Goal: Book appointment/travel/reservation

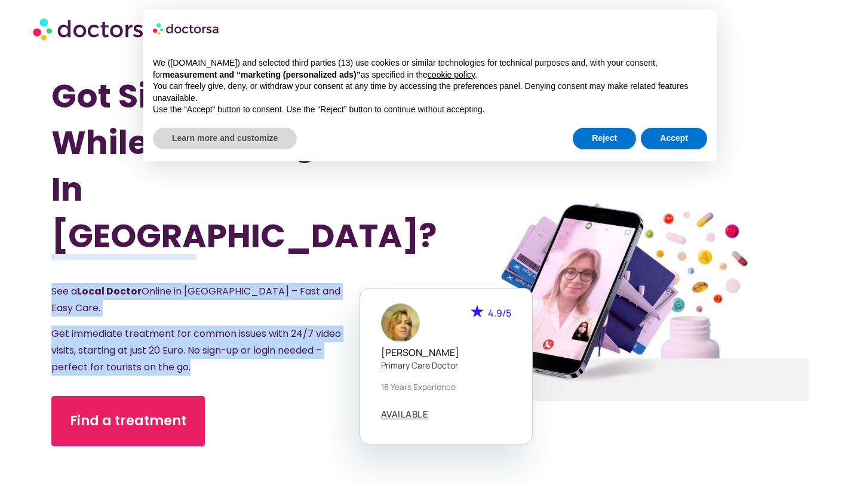
drag, startPoint x: 39, startPoint y: 275, endPoint x: 287, endPoint y: 350, distance: 259.4
click at [287, 350] on section "Got Sick While Traveling In [GEOGRAPHIC_DATA]? See a Local Doctor Online in [GE…" at bounding box center [430, 299] width 860 height 485
click at [287, 349] on div "See a Local Doctor Online in [GEOGRAPHIC_DATA] – Fast and Easy Care. Get immedi…" at bounding box center [212, 333] width 322 height 101
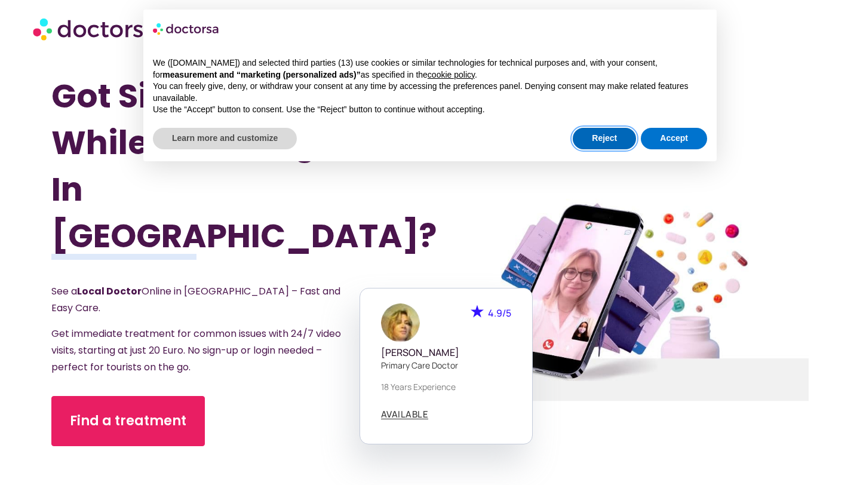
click at [617, 143] on button "Reject" at bounding box center [604, 138] width 63 height 21
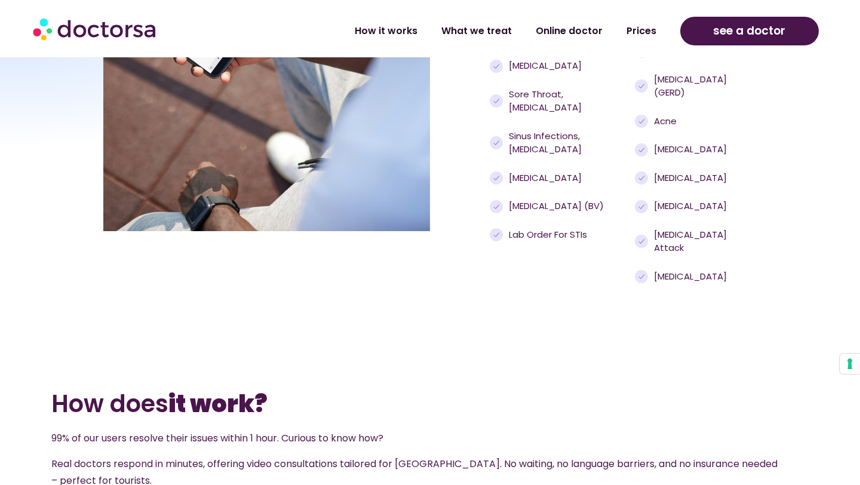
scroll to position [1074, 0]
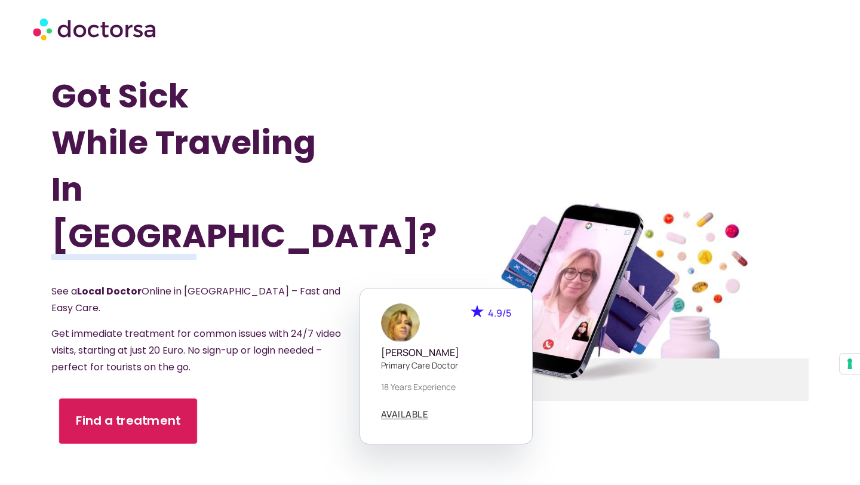
click at [149, 413] on span "Find a treatment" at bounding box center [128, 421] width 105 height 17
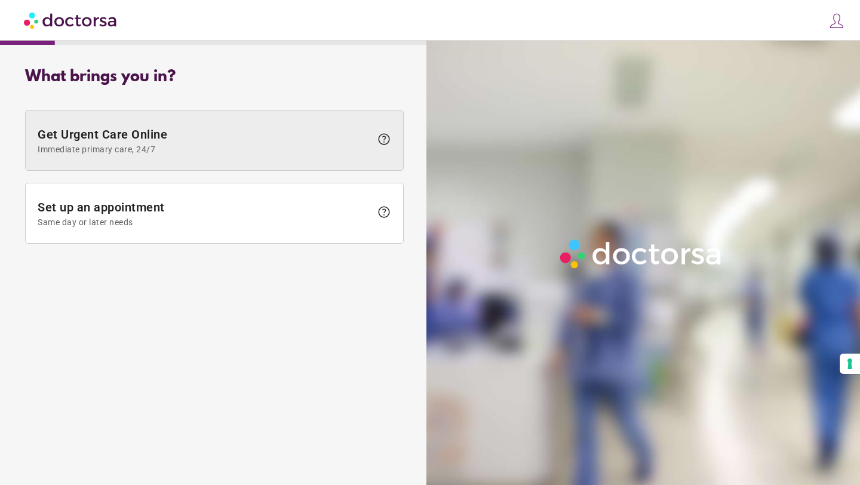
click at [318, 136] on span "Get Urgent Care Online Immediate primary care, 24/7" at bounding box center [204, 140] width 333 height 27
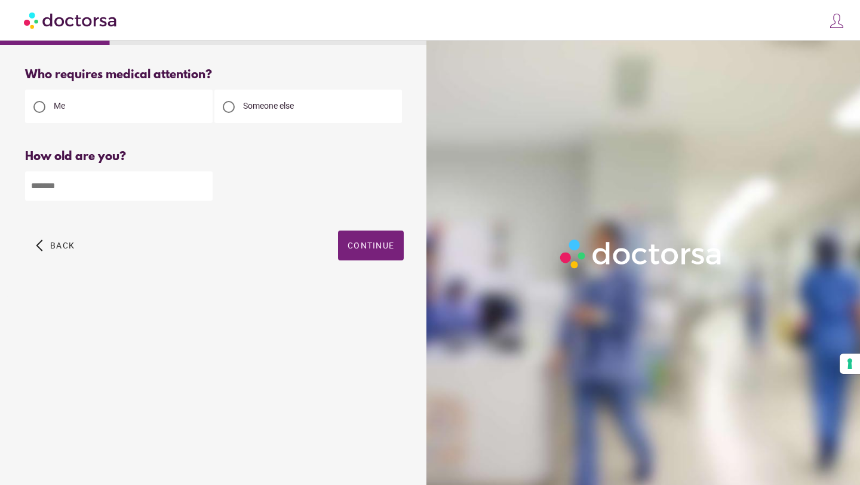
click at [63, 188] on input "number" at bounding box center [119, 185] width 188 height 29
type input "**"
click at [376, 247] on span "Continue" at bounding box center [371, 246] width 47 height 10
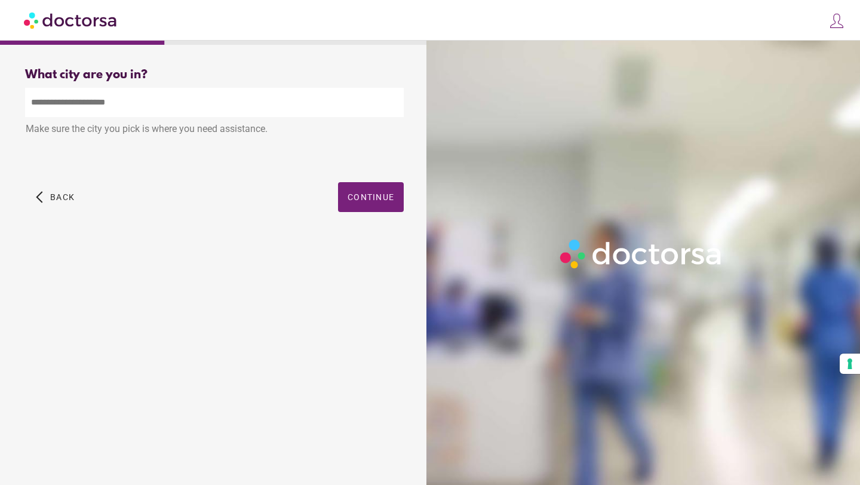
click at [208, 105] on input "text" at bounding box center [214, 102] width 379 height 29
click at [350, 200] on div "What city are you in? What city is the patient in? ****** Make sure the city yo…" at bounding box center [214, 154] width 417 height 190
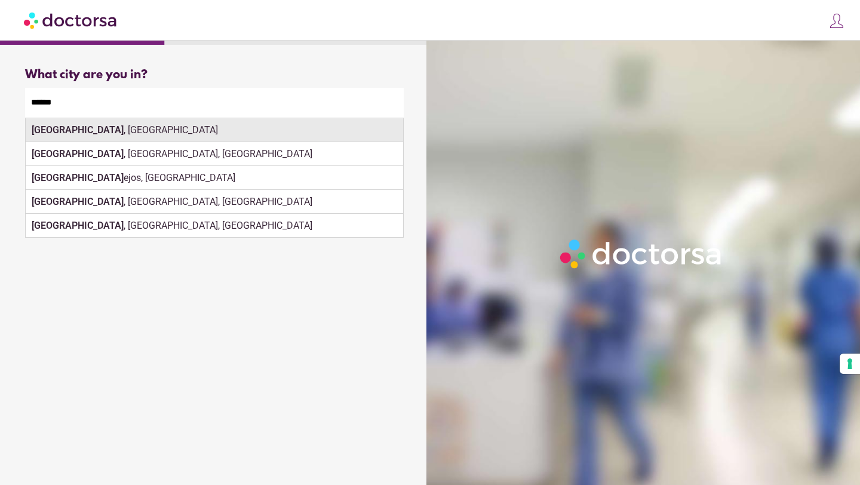
click at [162, 132] on div "Madrid , Spain" at bounding box center [214, 130] width 377 height 24
type input "**********"
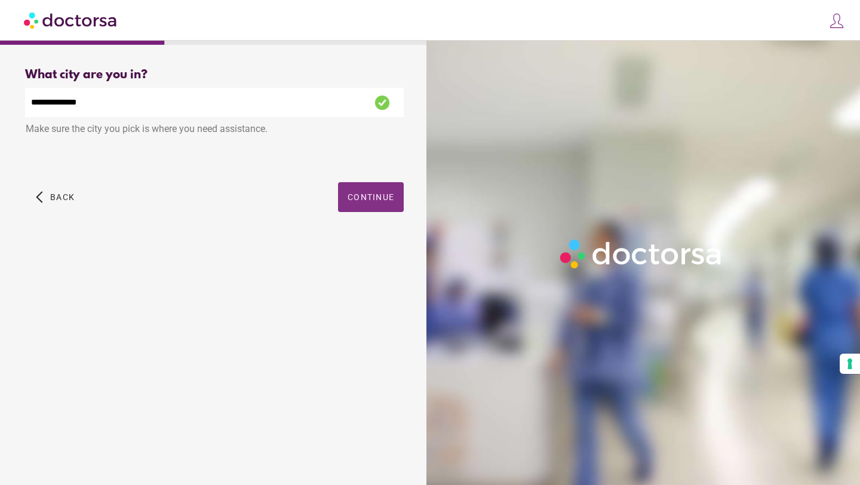
click at [383, 207] on span "button" at bounding box center [371, 197] width 66 height 30
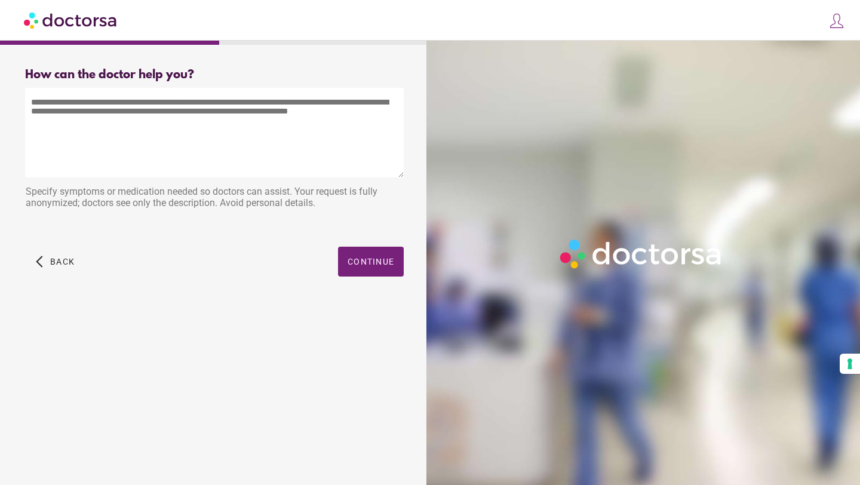
click at [324, 158] on textarea at bounding box center [214, 133] width 379 height 90
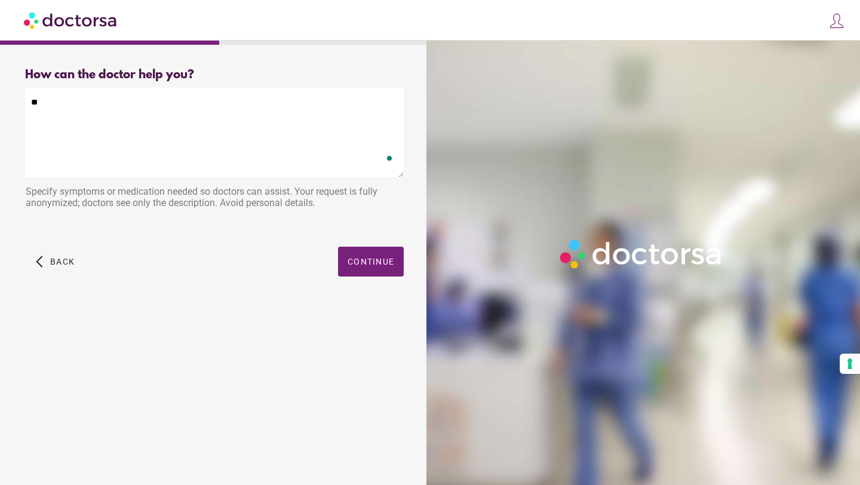
type textarea "*"
type textarea "**********"
click at [358, 251] on span "button" at bounding box center [371, 262] width 66 height 30
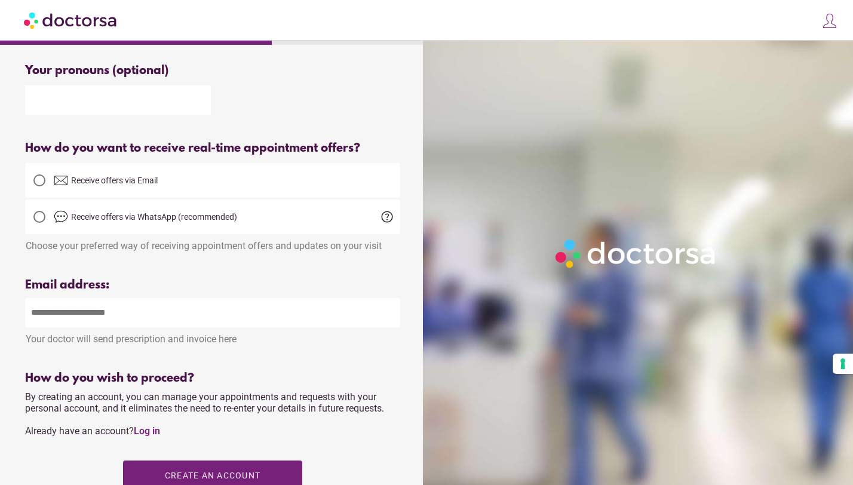
scroll to position [189, 0]
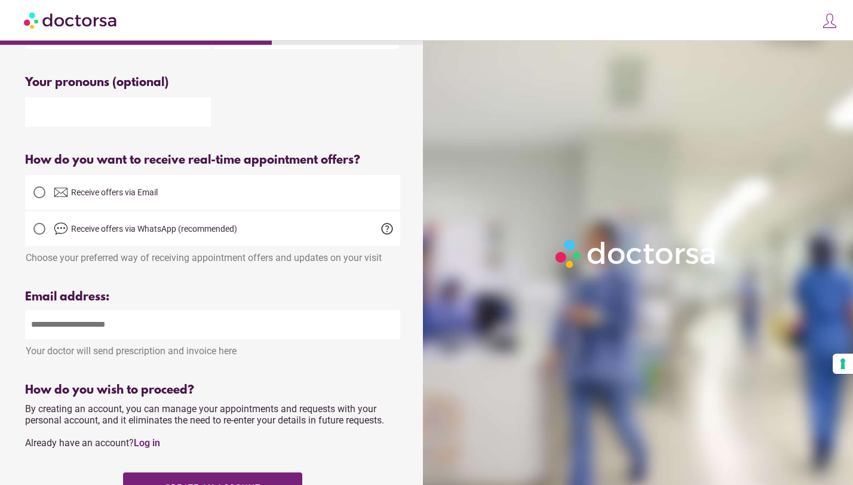
click at [128, 192] on span "Receive offers via Email" at bounding box center [114, 193] width 87 height 10
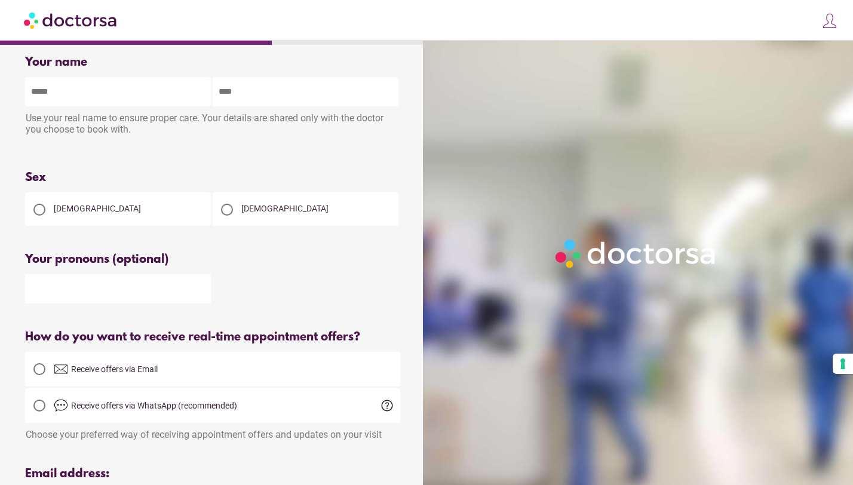
scroll to position [0, 0]
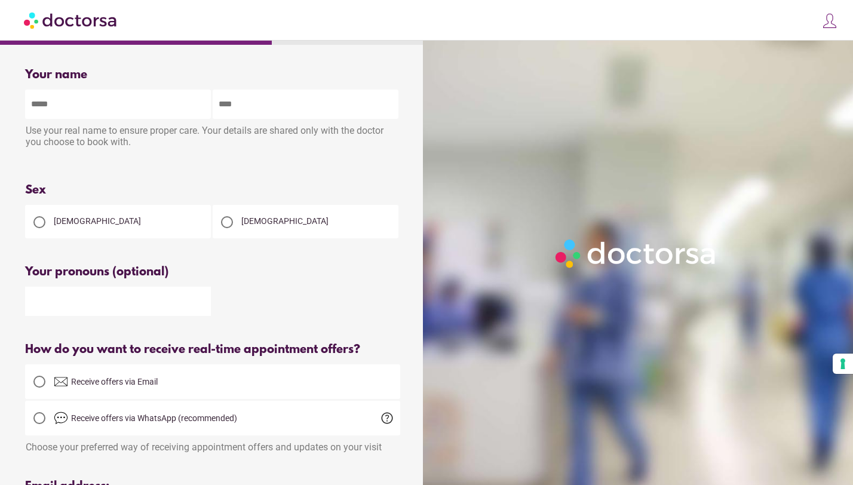
click at [124, 109] on input "text" at bounding box center [118, 104] width 186 height 29
click at [11, 177] on div "Your name Patient's name Use your real name to ensure proper care. Your details…" at bounding box center [212, 455] width 413 height 792
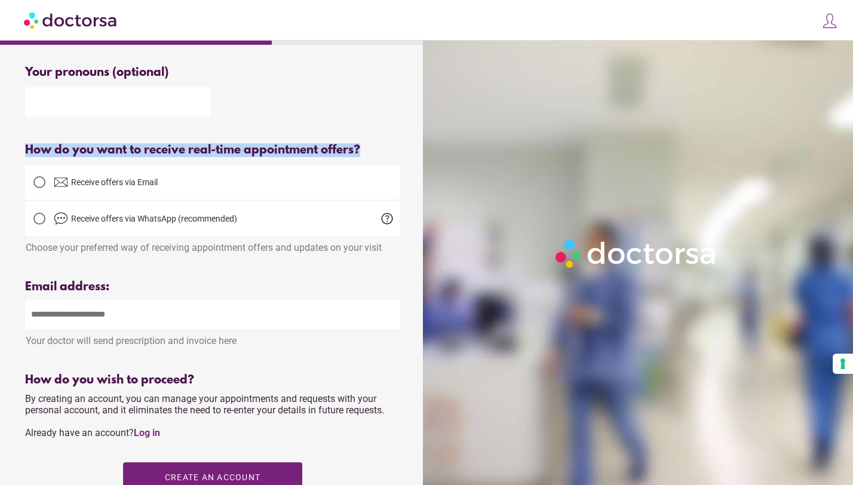
drag, startPoint x: 30, startPoint y: 144, endPoint x: 360, endPoint y: 153, distance: 330.4
click at [360, 153] on div "Your name Patient's name Use your real name to ensure proper care. Your details…" at bounding box center [212, 255] width 413 height 792
click at [237, 283] on div "Email address:" at bounding box center [212, 287] width 375 height 14
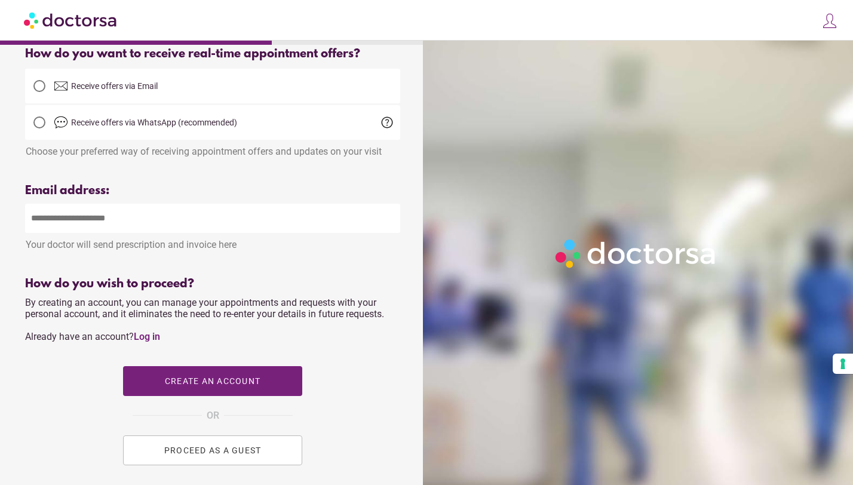
scroll to position [309, 0]
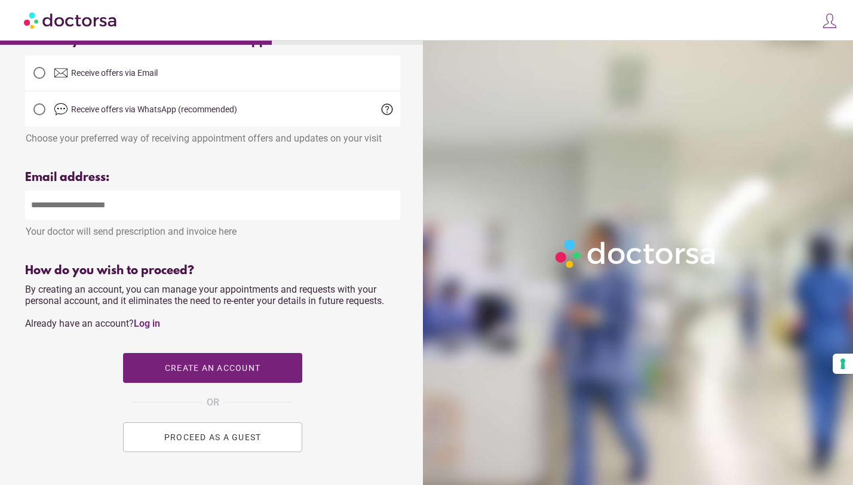
click at [204, 439] on span "PROCEED AS A GUEST" at bounding box center [212, 437] width 97 height 10
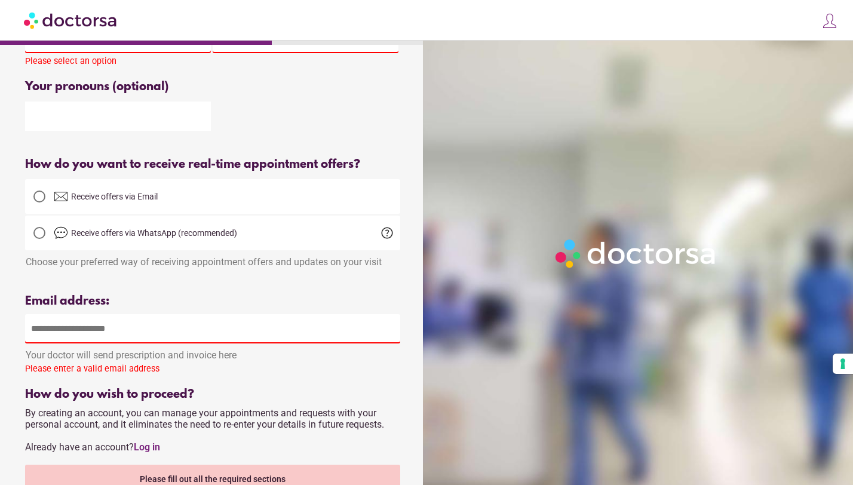
scroll to position [468, 0]
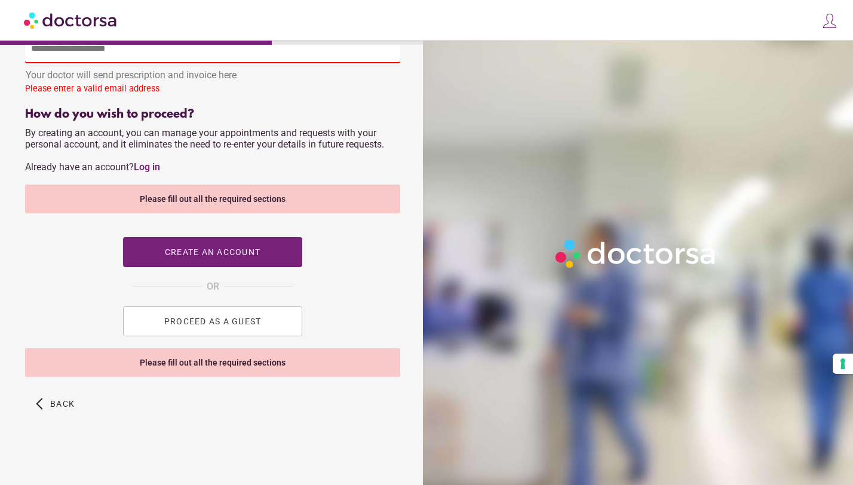
drag, startPoint x: 542, startPoint y: 285, endPoint x: 724, endPoint y: 229, distance: 190.4
click at [730, 223] on div at bounding box center [640, 283] width 435 height 485
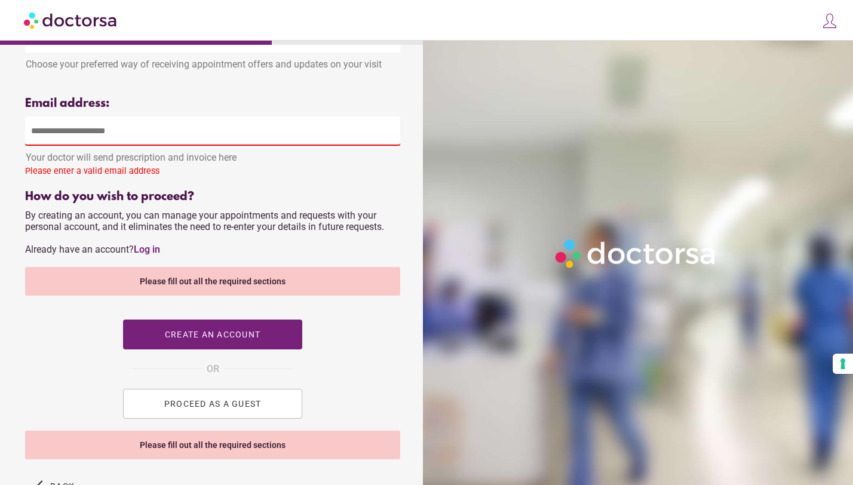
scroll to position [286, 0]
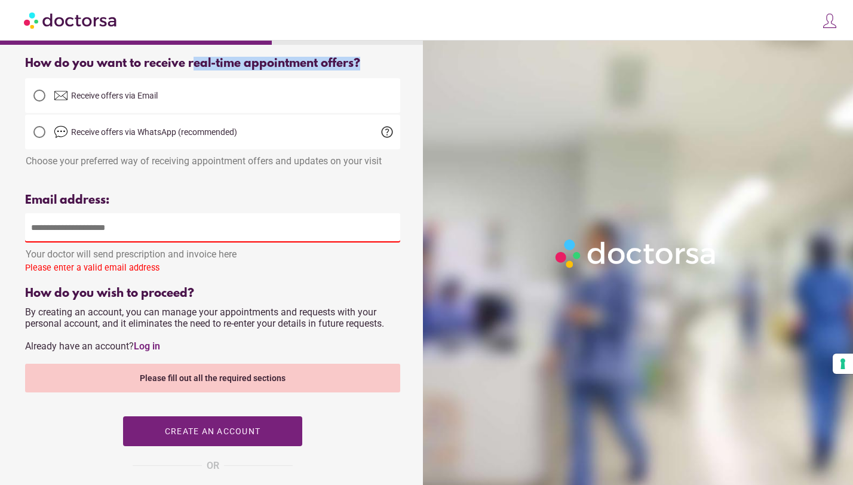
drag, startPoint x: 193, startPoint y: 63, endPoint x: 399, endPoint y: 64, distance: 205.4
click at [399, 64] on div "How do you want to receive real-time appointment offers?" at bounding box center [212, 64] width 375 height 14
click at [390, 64] on div "How do you want to receive real-time appointment offers?" at bounding box center [212, 64] width 375 height 14
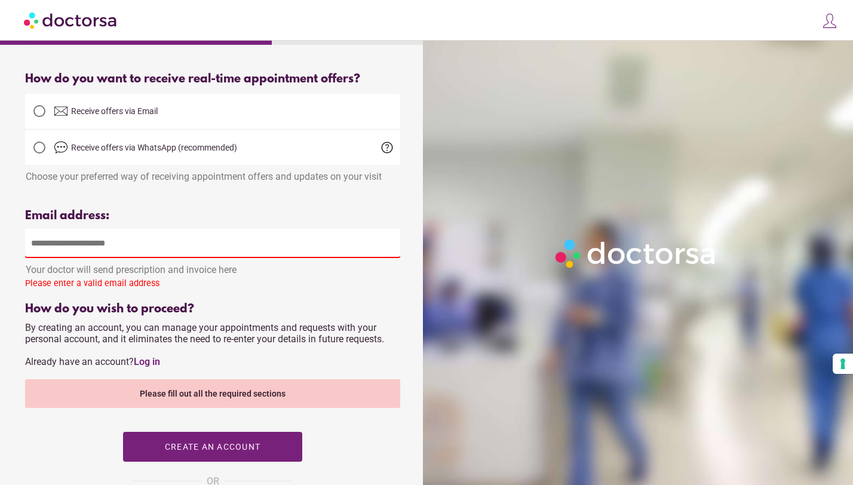
scroll to position [0, 0]
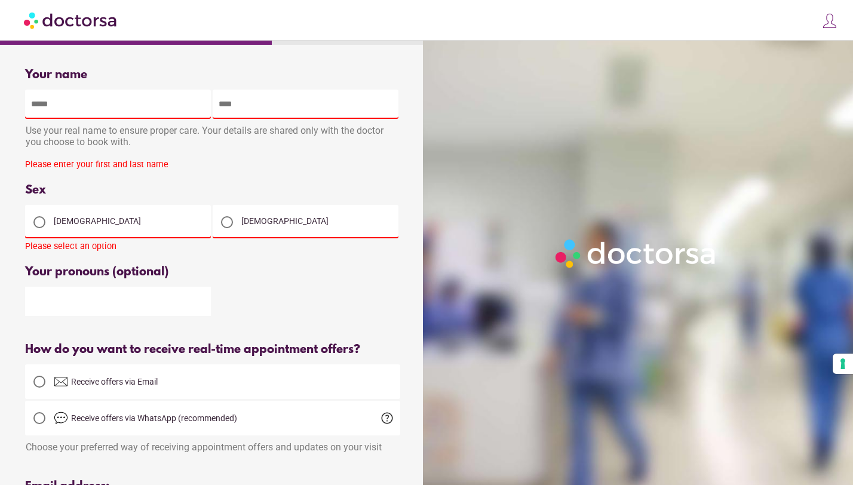
click at [224, 262] on div "Your name Patient's name Use your real name to ensure proper care. Your details…" at bounding box center [212, 490] width 413 height 862
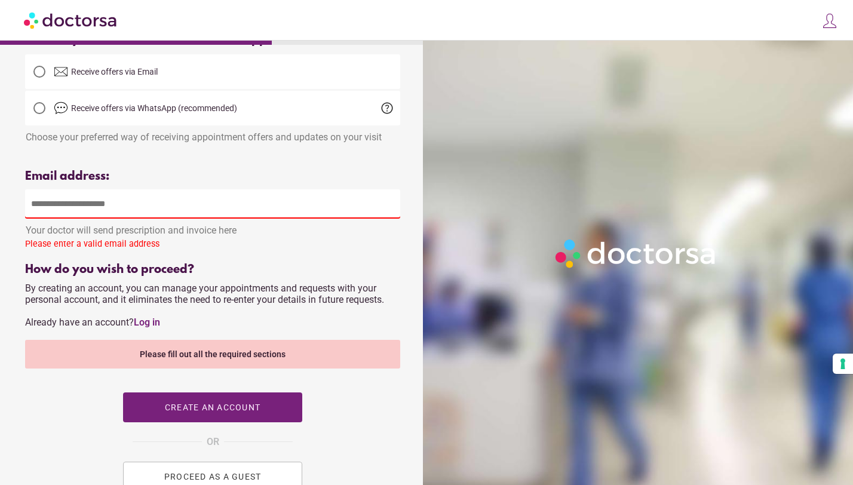
scroll to position [370, 0]
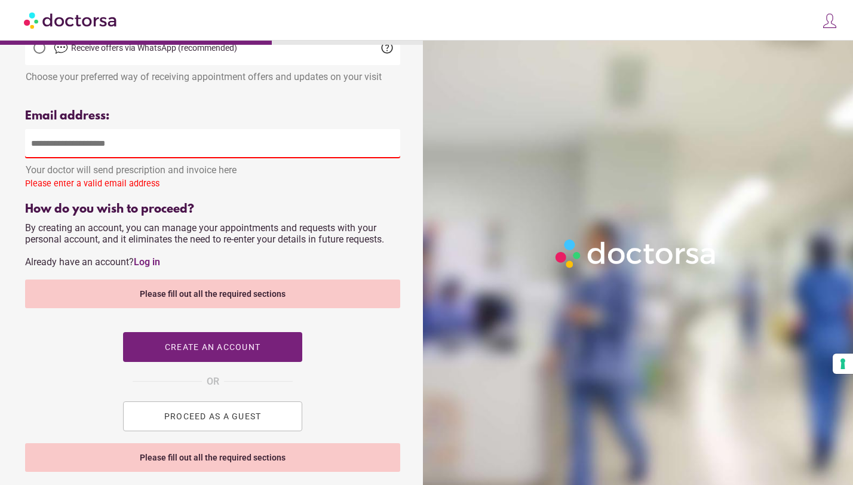
click at [213, 416] on span "PROCEED AS A GUEST" at bounding box center [212, 416] width 97 height 10
